Goal: Find specific page/section: Find specific page/section

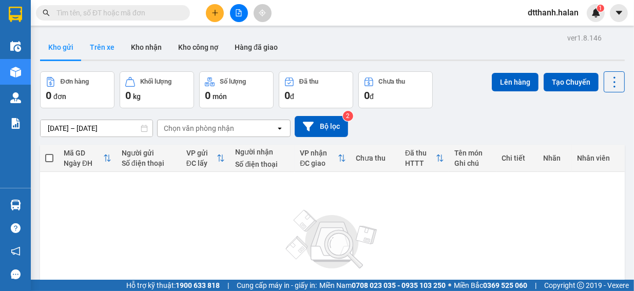
click at [105, 45] on button "Trên xe" at bounding box center [102, 47] width 41 height 25
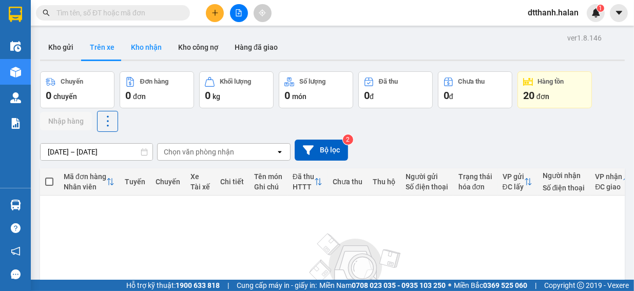
click at [147, 53] on button "Kho nhận" at bounding box center [146, 47] width 47 height 25
type input "[DATE] – [DATE]"
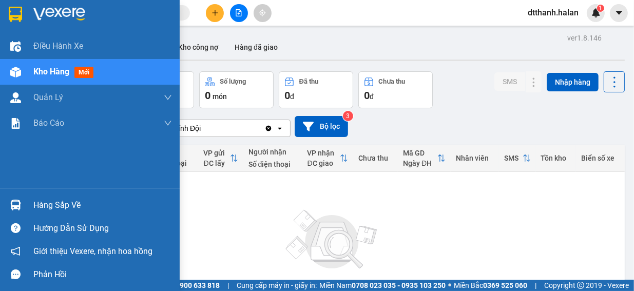
click at [24, 205] on div at bounding box center [16, 205] width 18 height 18
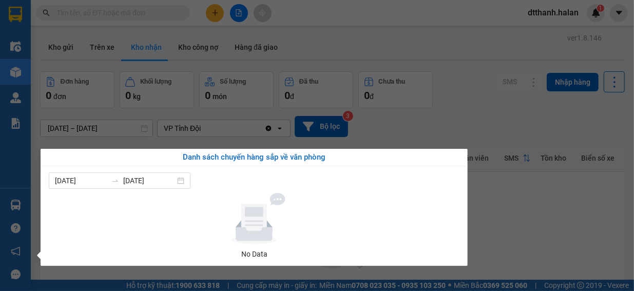
click at [562, 219] on section "Kết quả tìm kiếm ( 0 ) Bộ lọc No Data dtthanh.halan 1 Điều hành xe Kho hàng mới…" at bounding box center [317, 145] width 634 height 291
